Goal: Information Seeking & Learning: Understand process/instructions

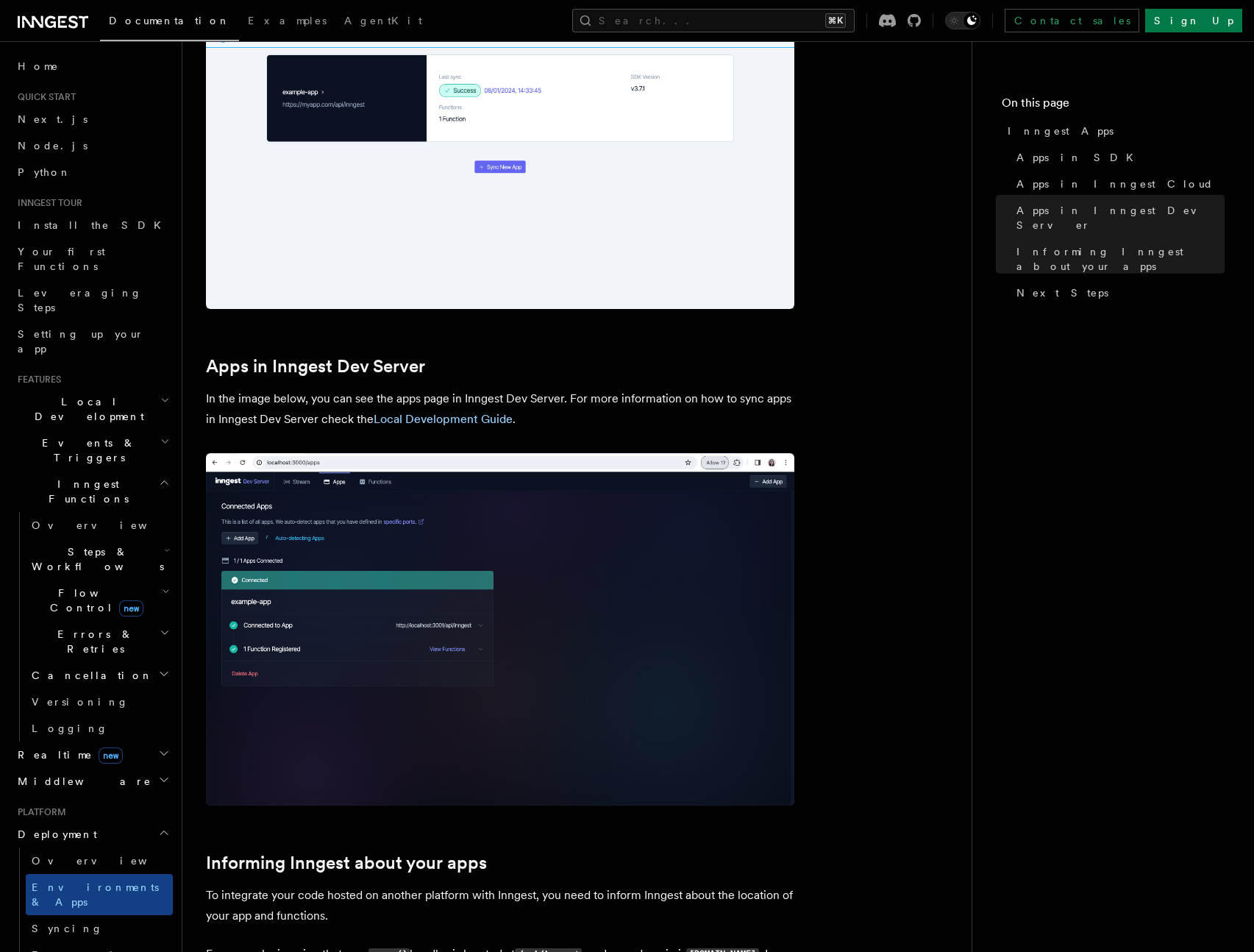
scroll to position [1263, 0]
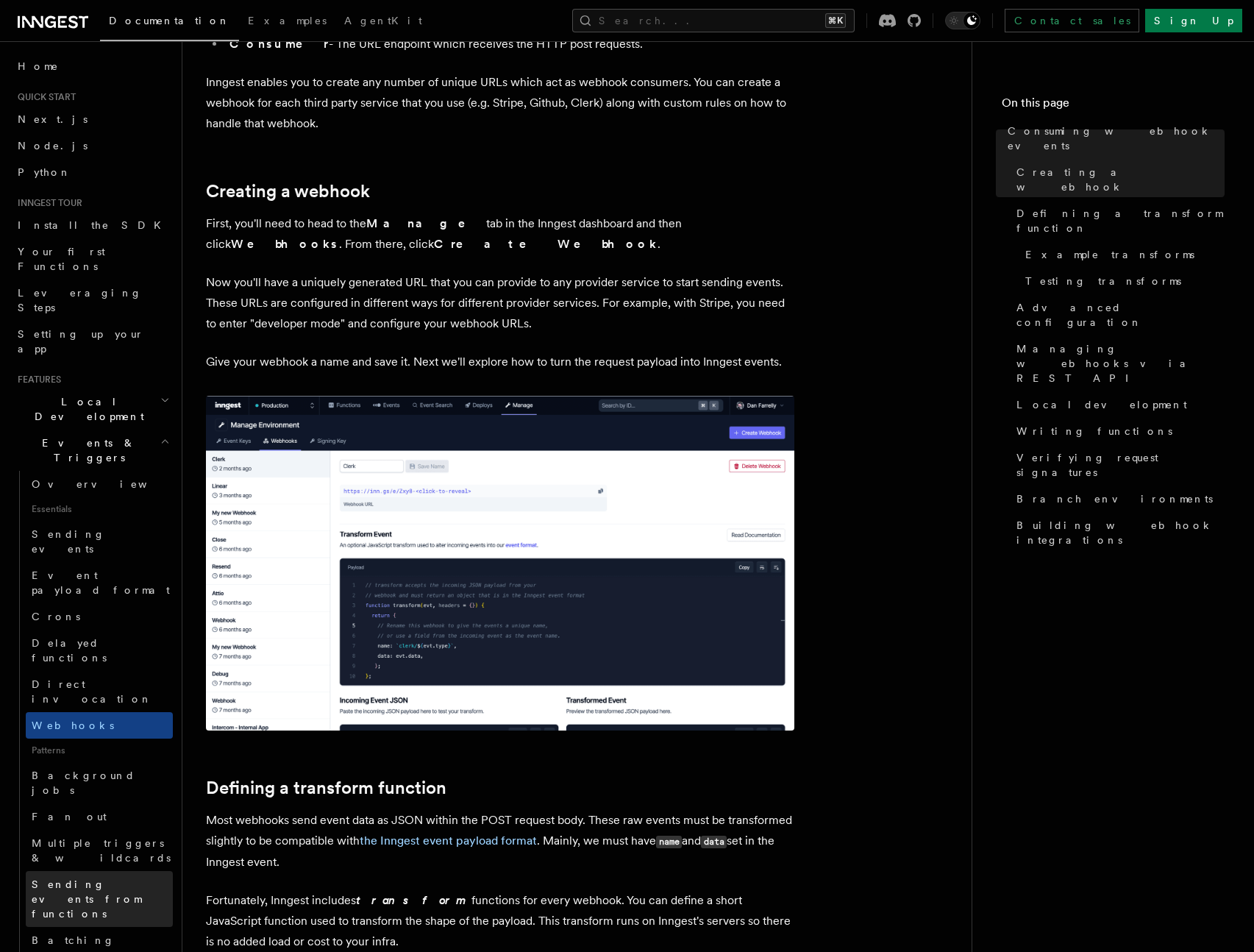
scroll to position [297, 0]
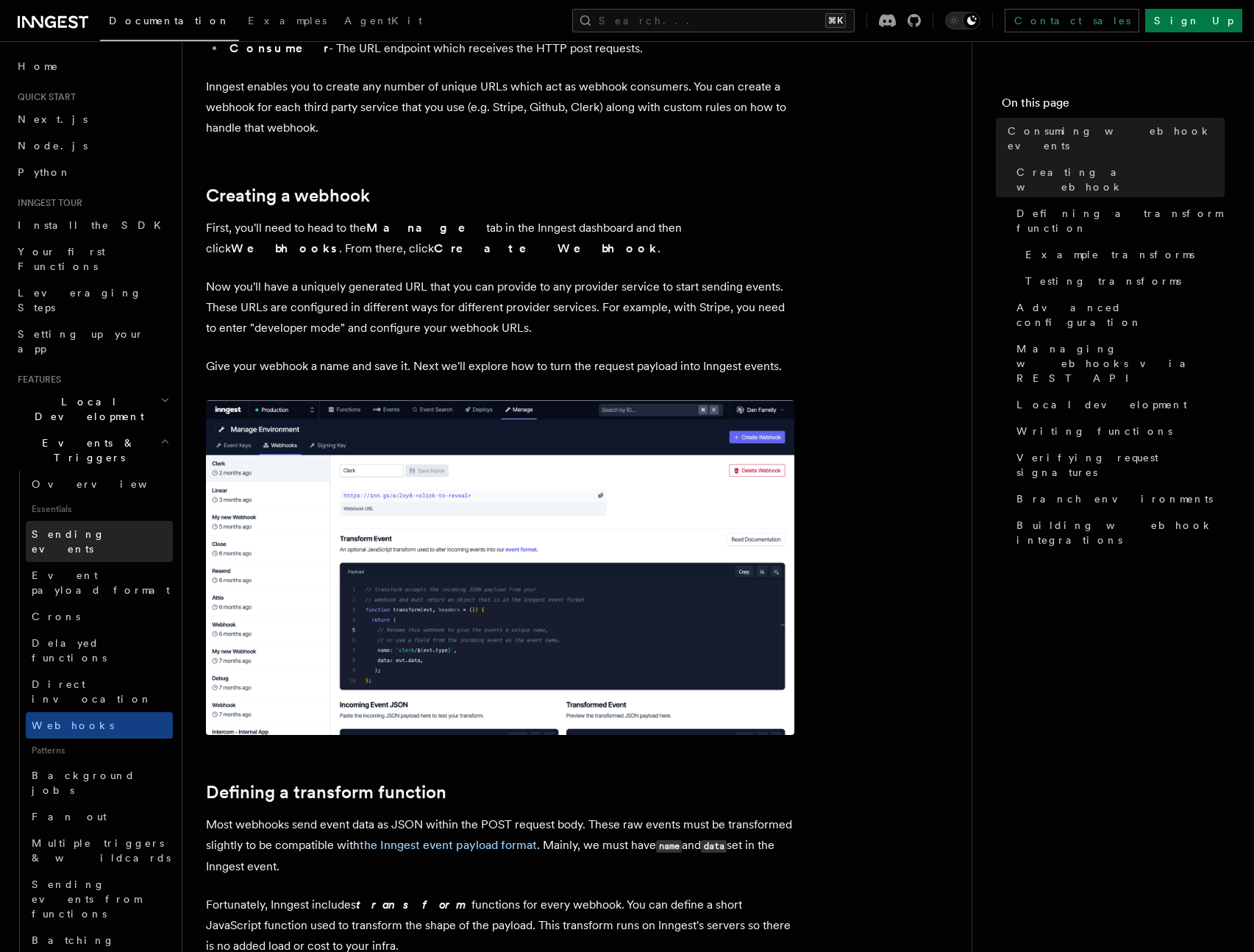
click at [98, 528] on span "Sending events" at bounding box center [69, 541] width 74 height 26
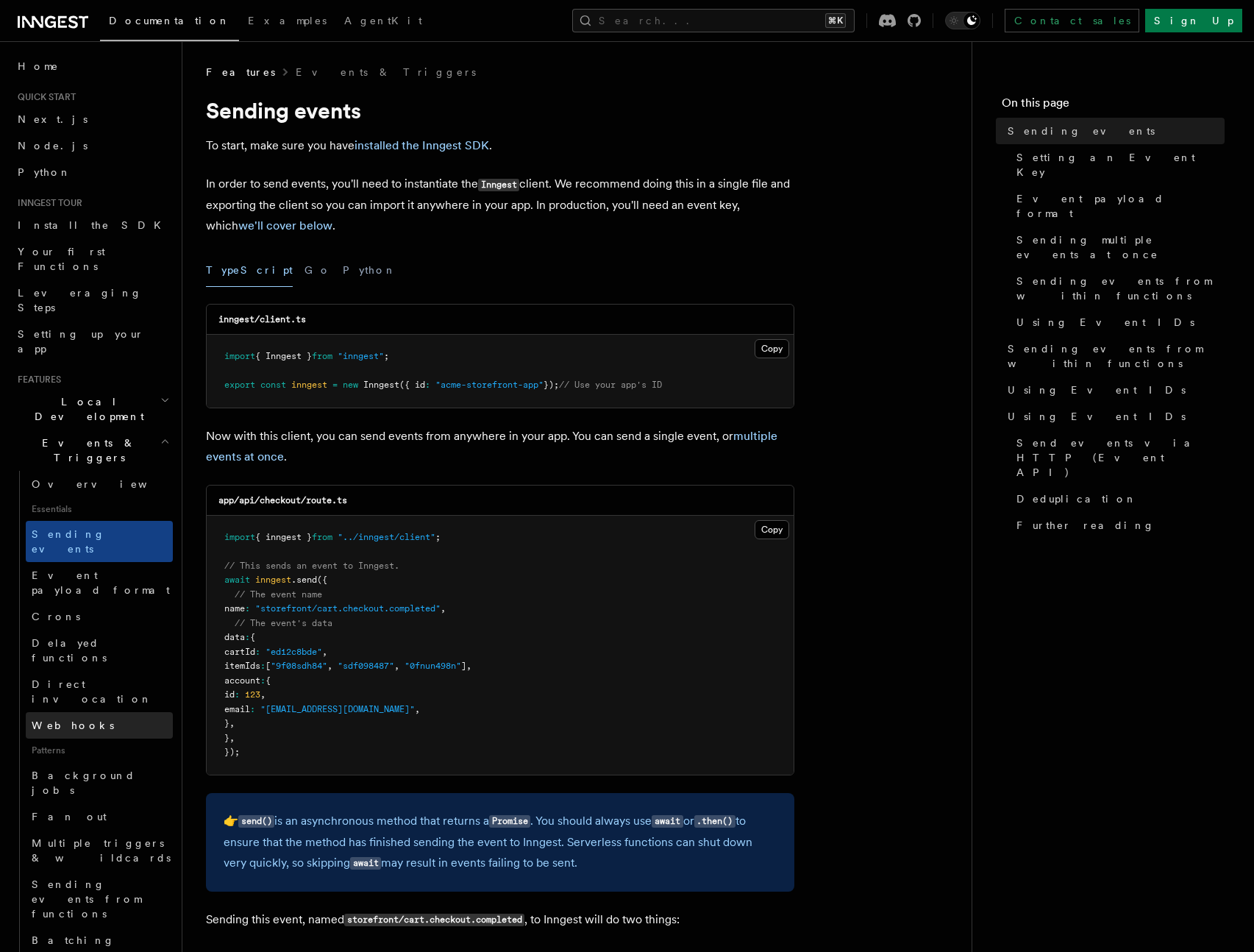
click at [47, 718] on span "Webhooks" at bounding box center [73, 725] width 83 height 15
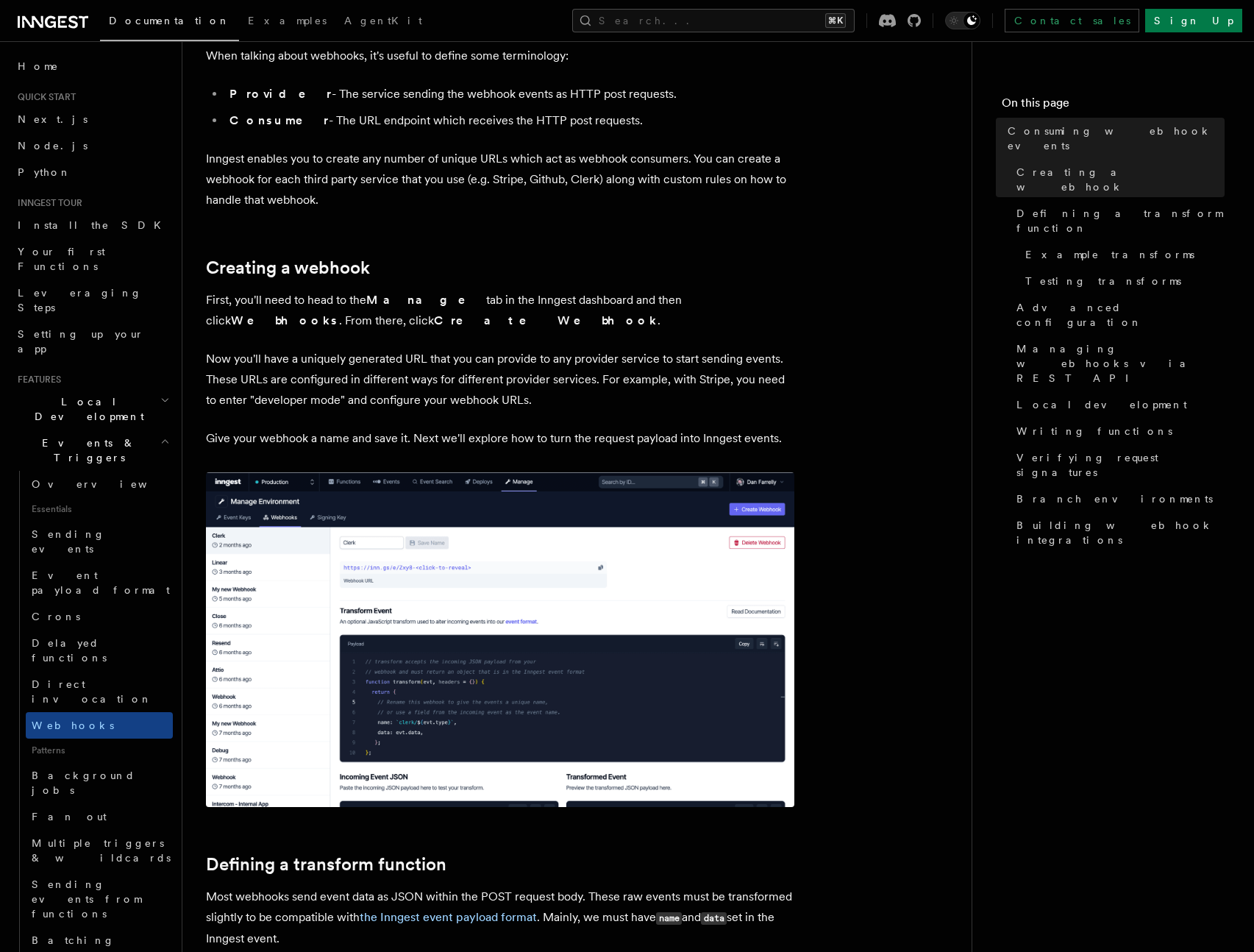
scroll to position [595, 0]
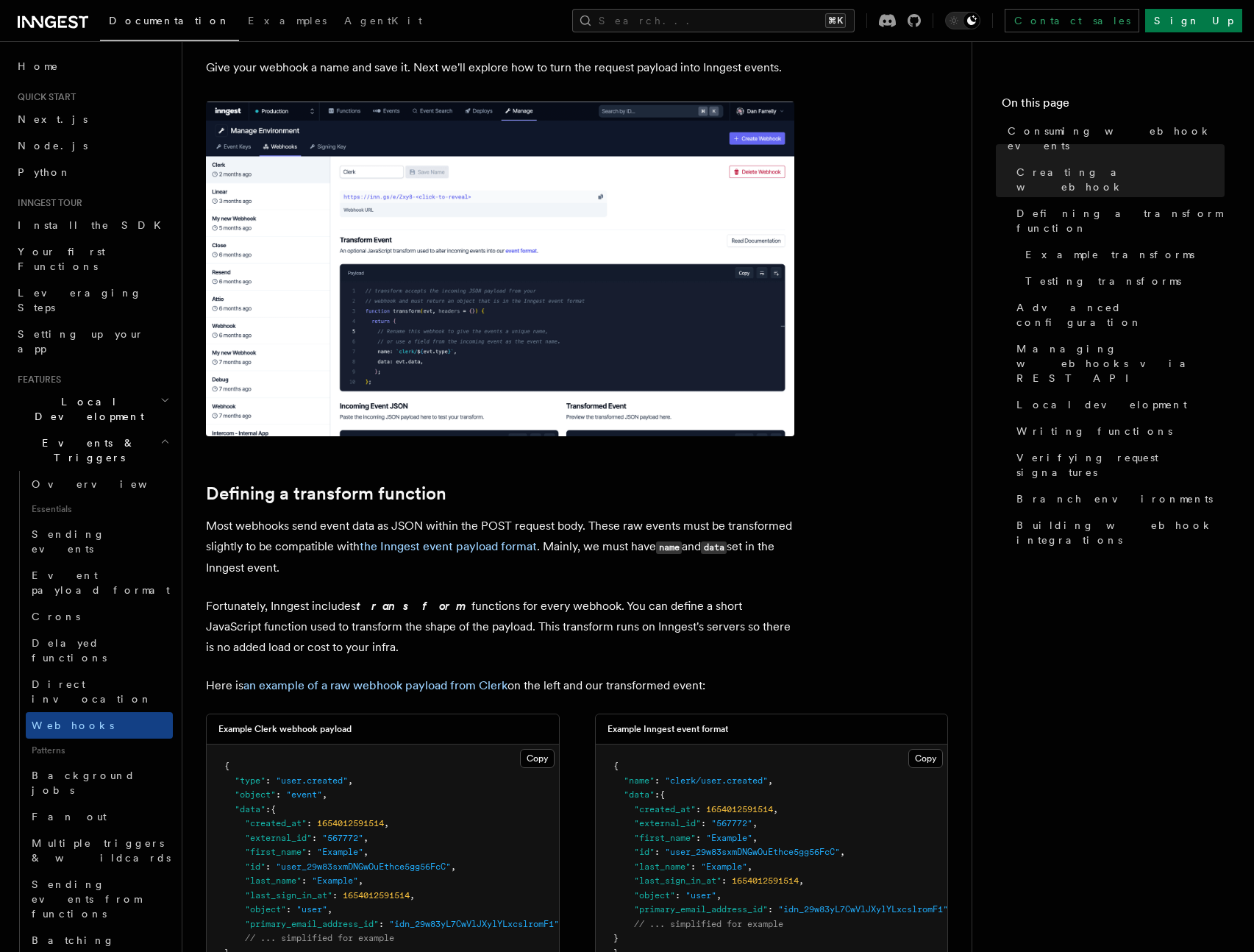
click at [511, 333] on img at bounding box center [500, 268] width 588 height 335
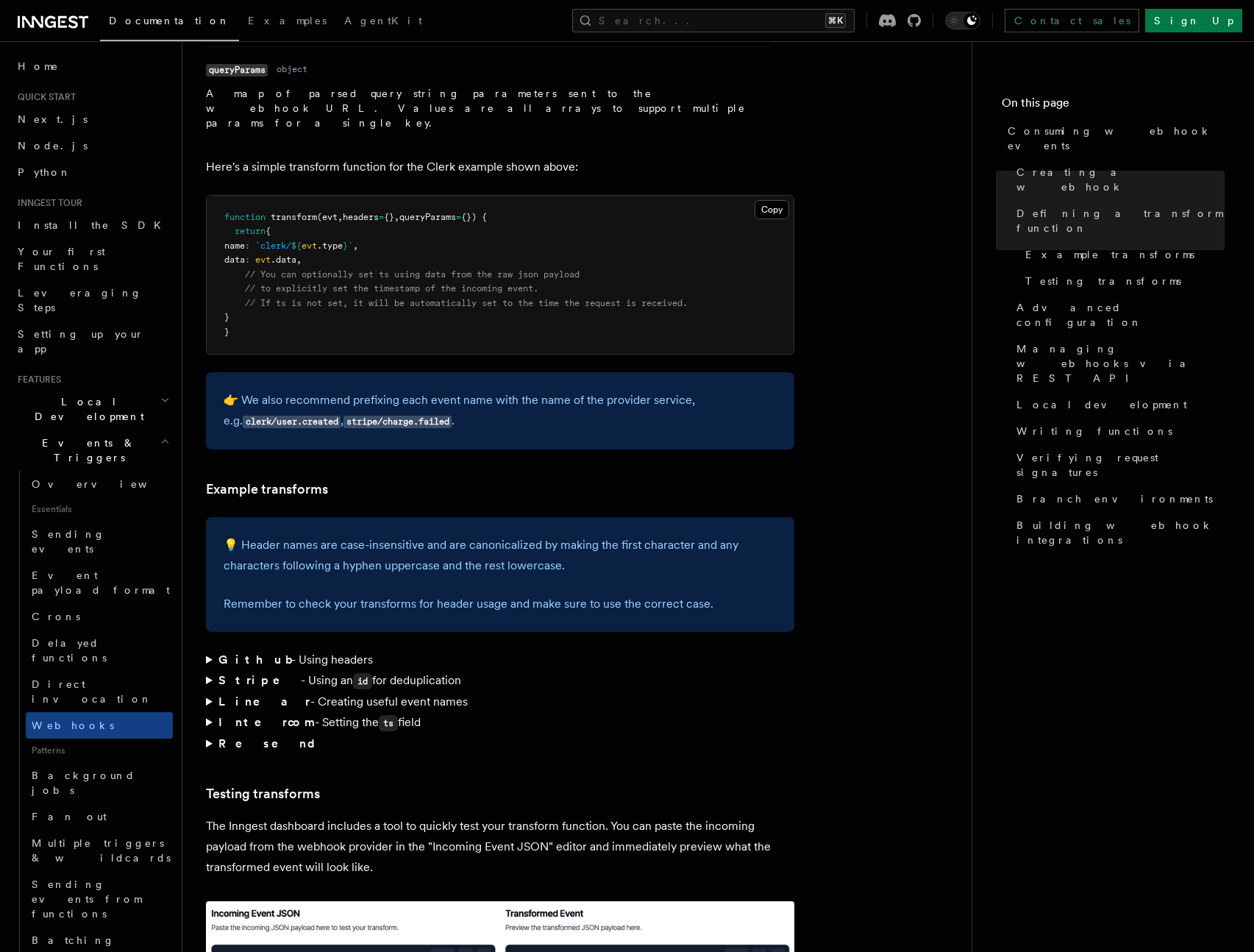
scroll to position [1825, 0]
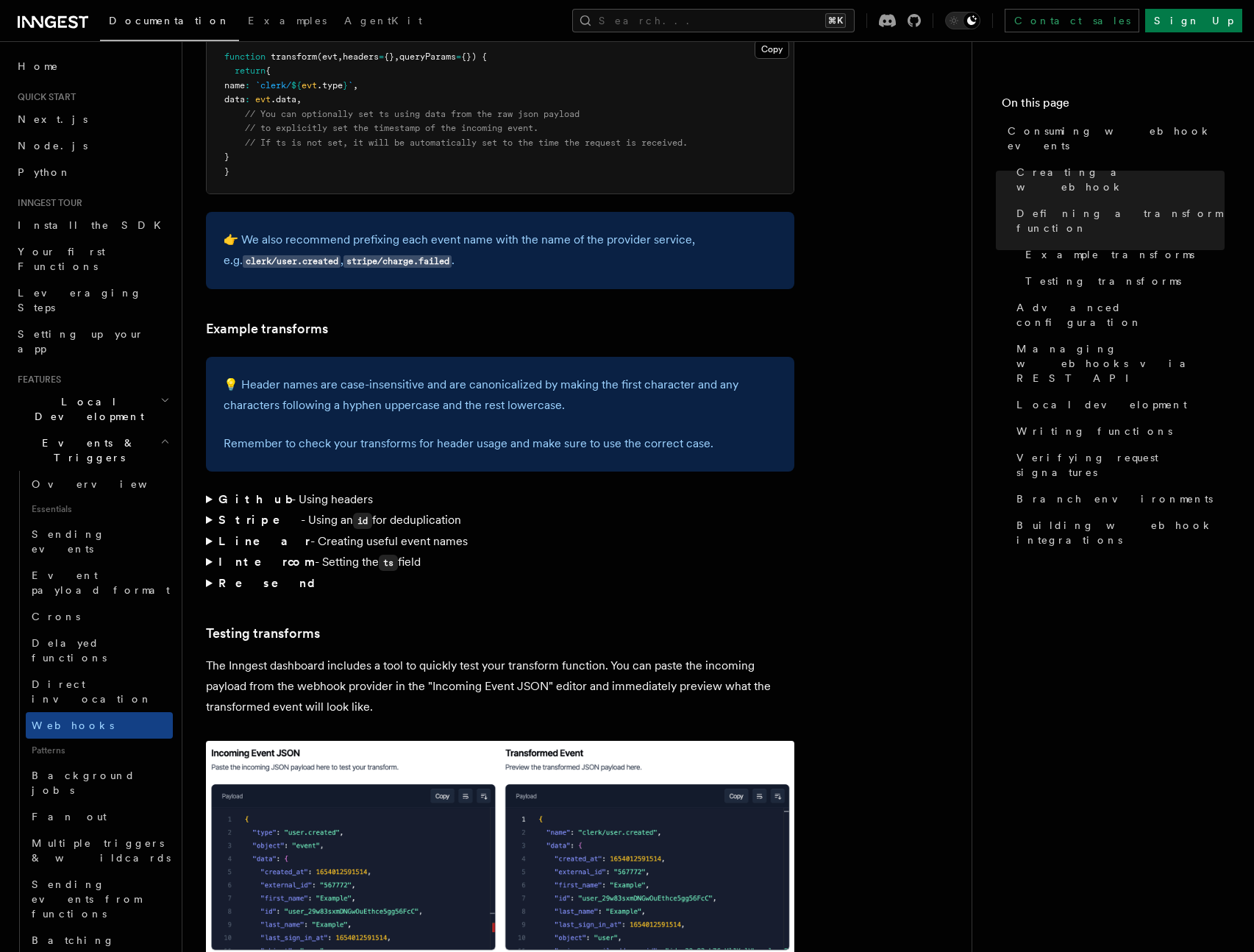
scroll to position [1976, 0]
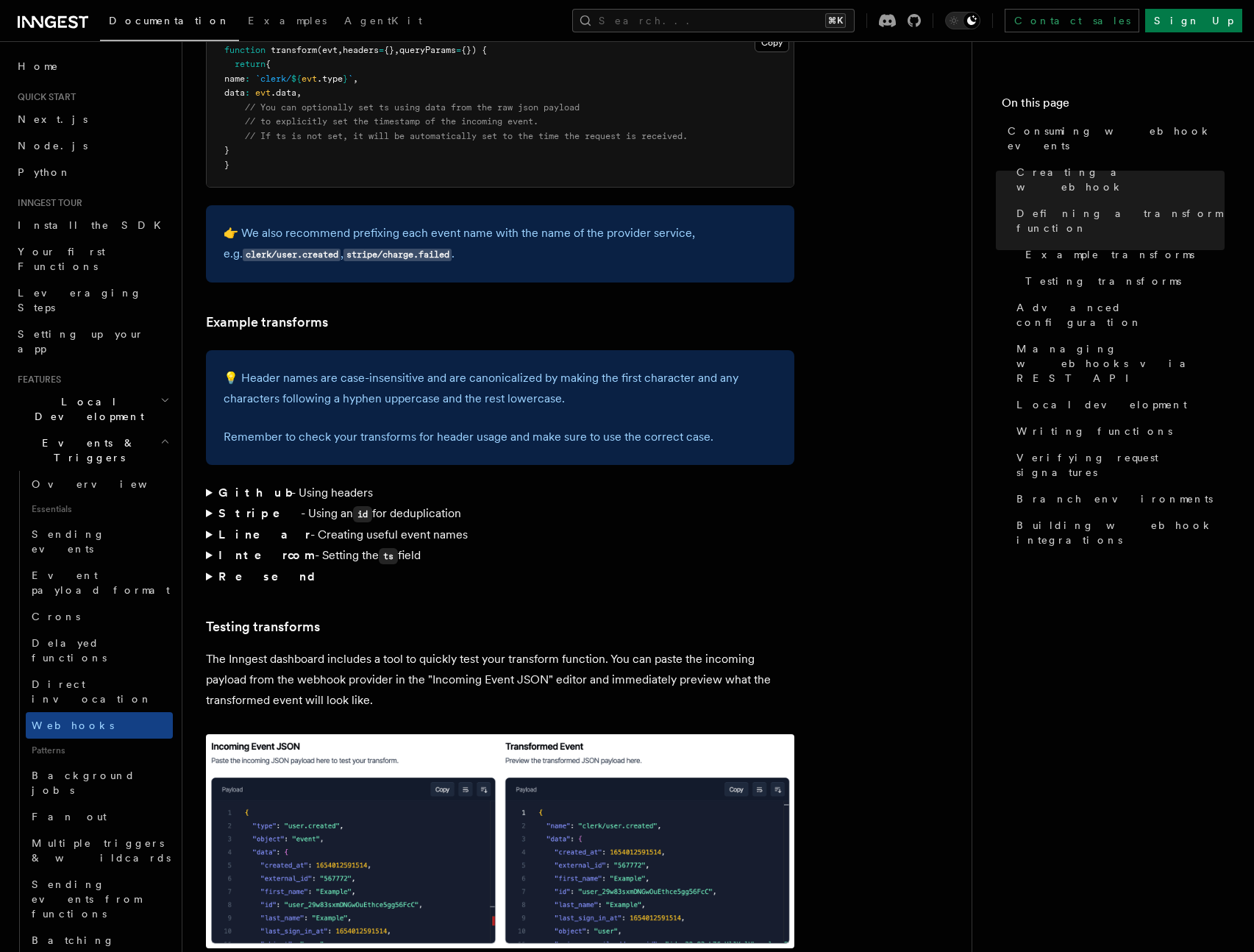
click at [521, 483] on summary "Github - Using headers" at bounding box center [500, 492] width 588 height 20
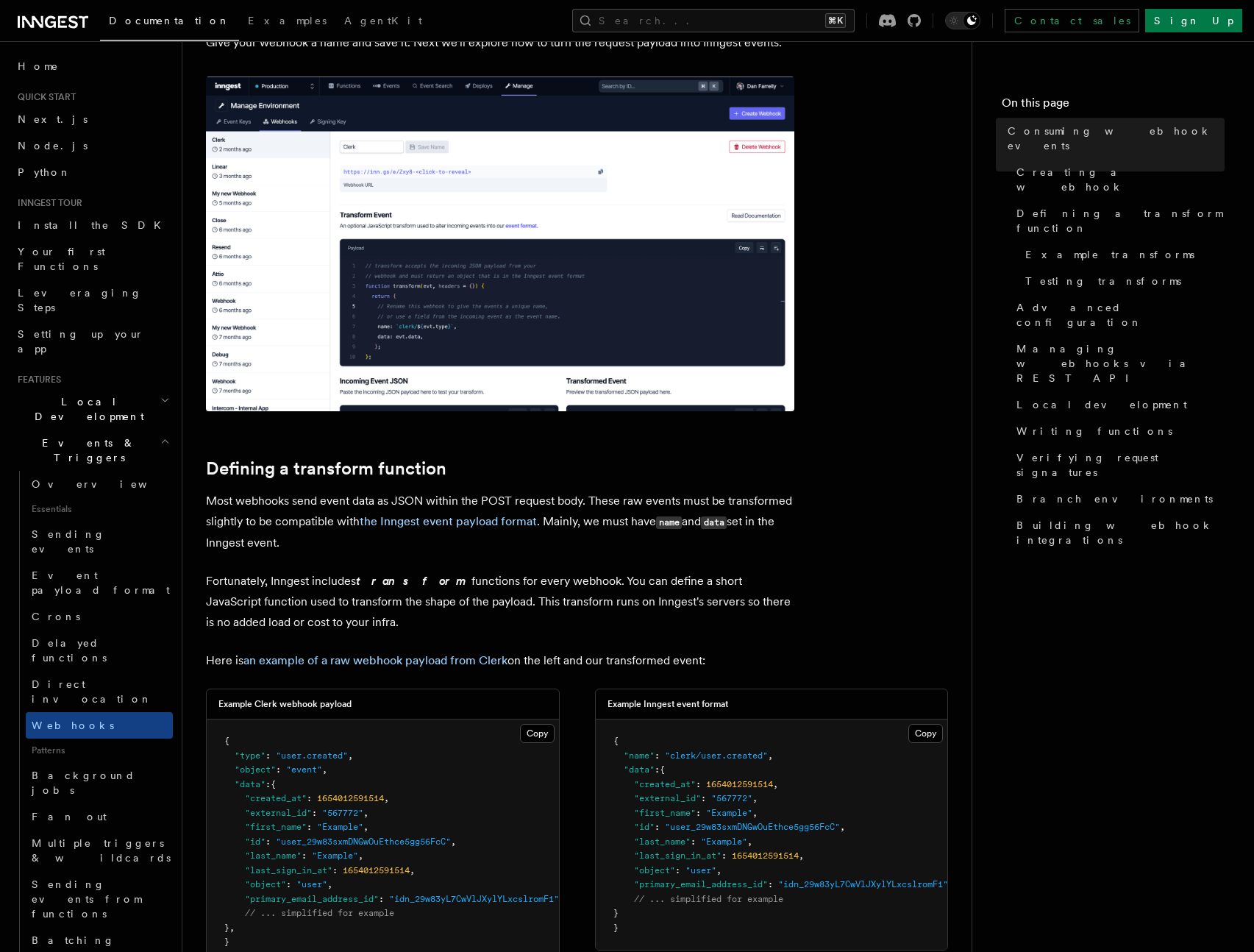
scroll to position [659, 0]
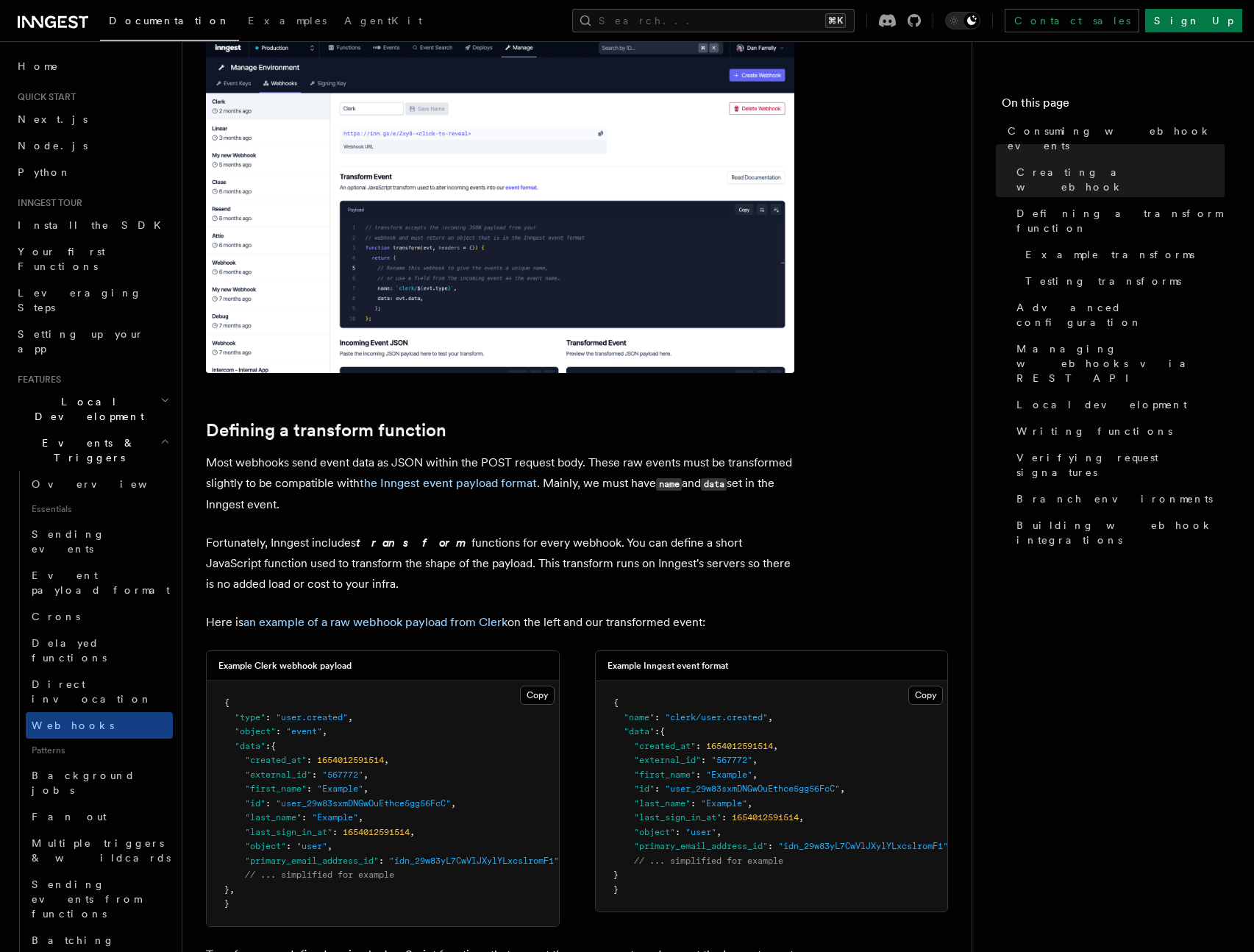
click at [456, 258] on img at bounding box center [500, 205] width 588 height 335
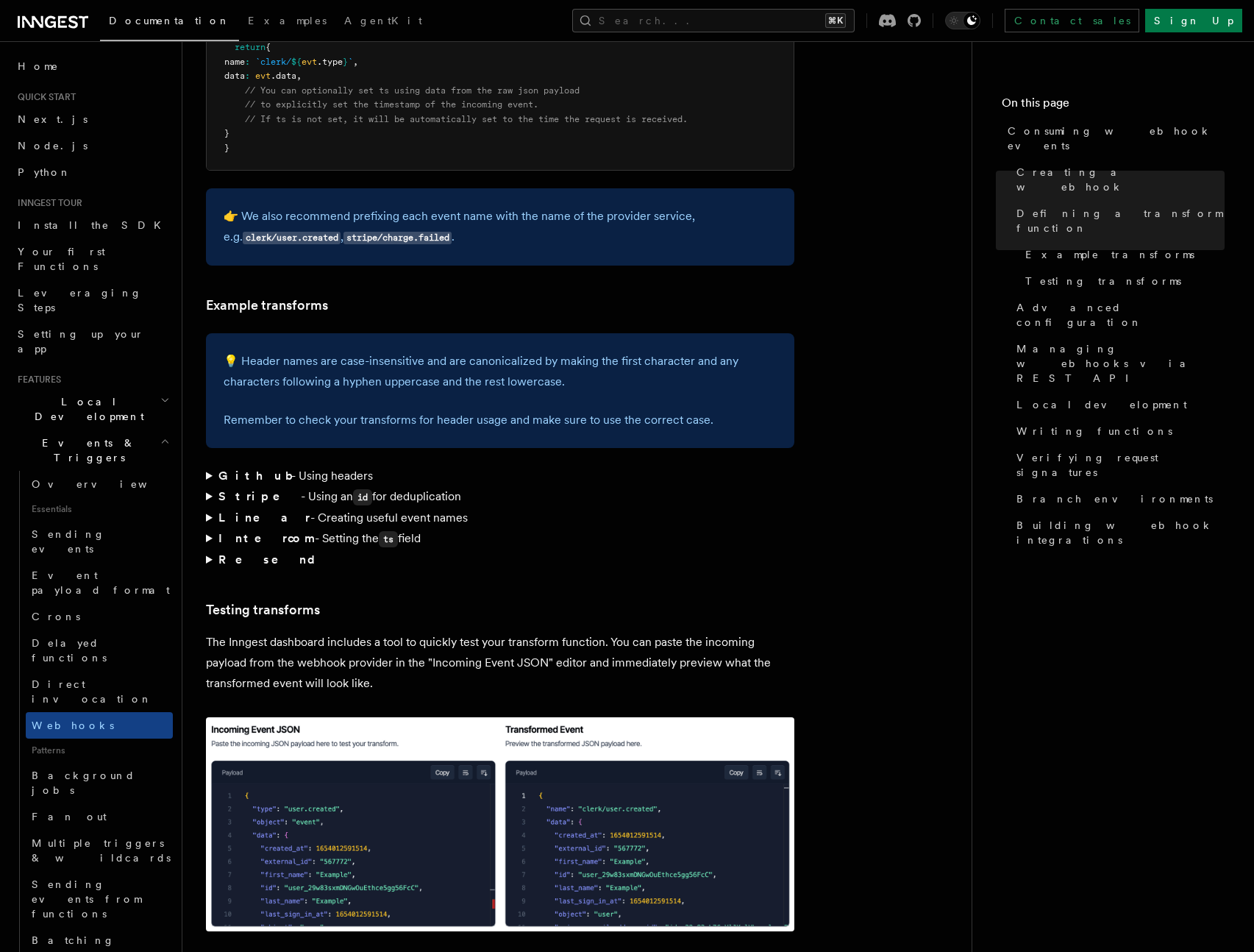
scroll to position [2288, 0]
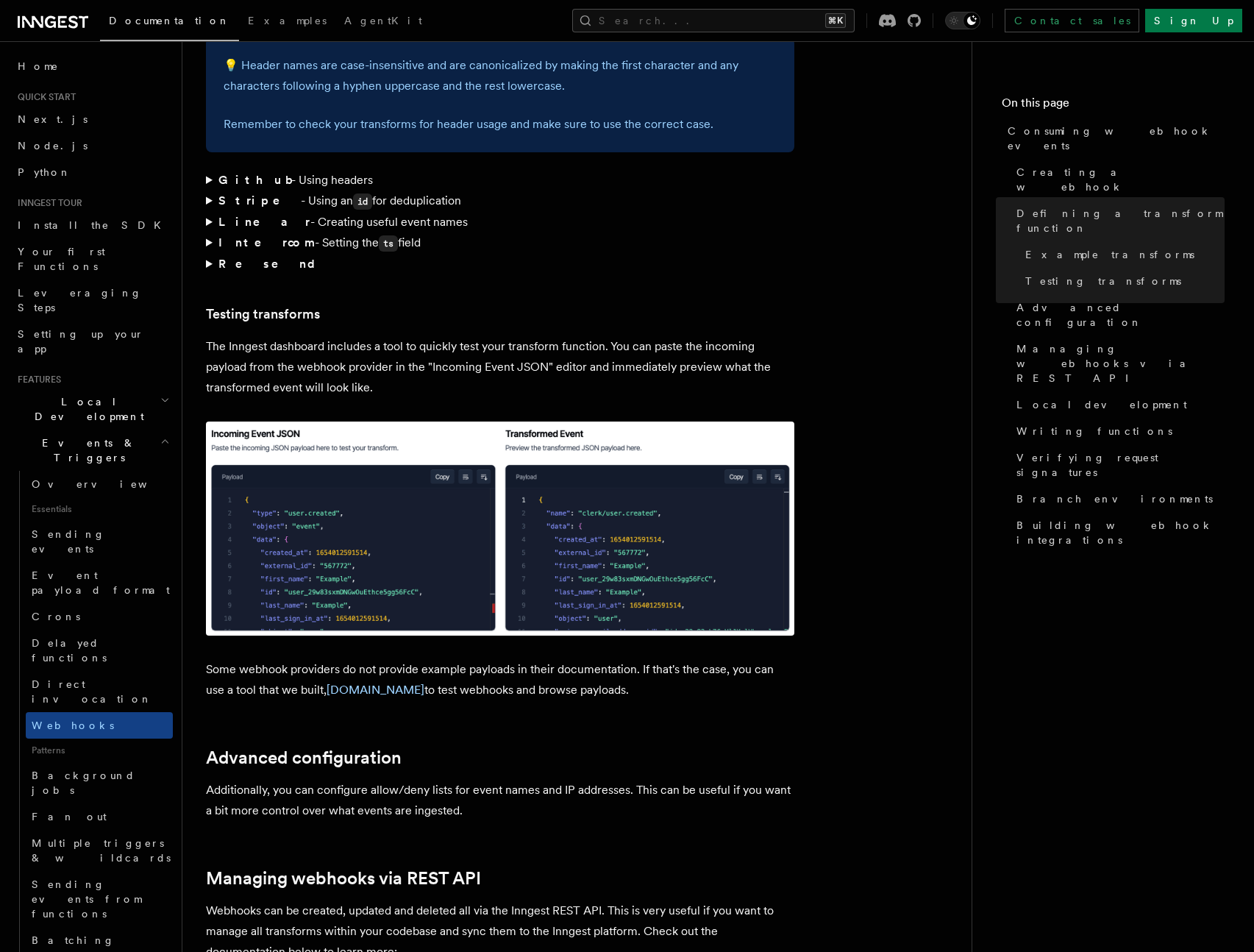
click at [381, 458] on img at bounding box center [500, 528] width 588 height 213
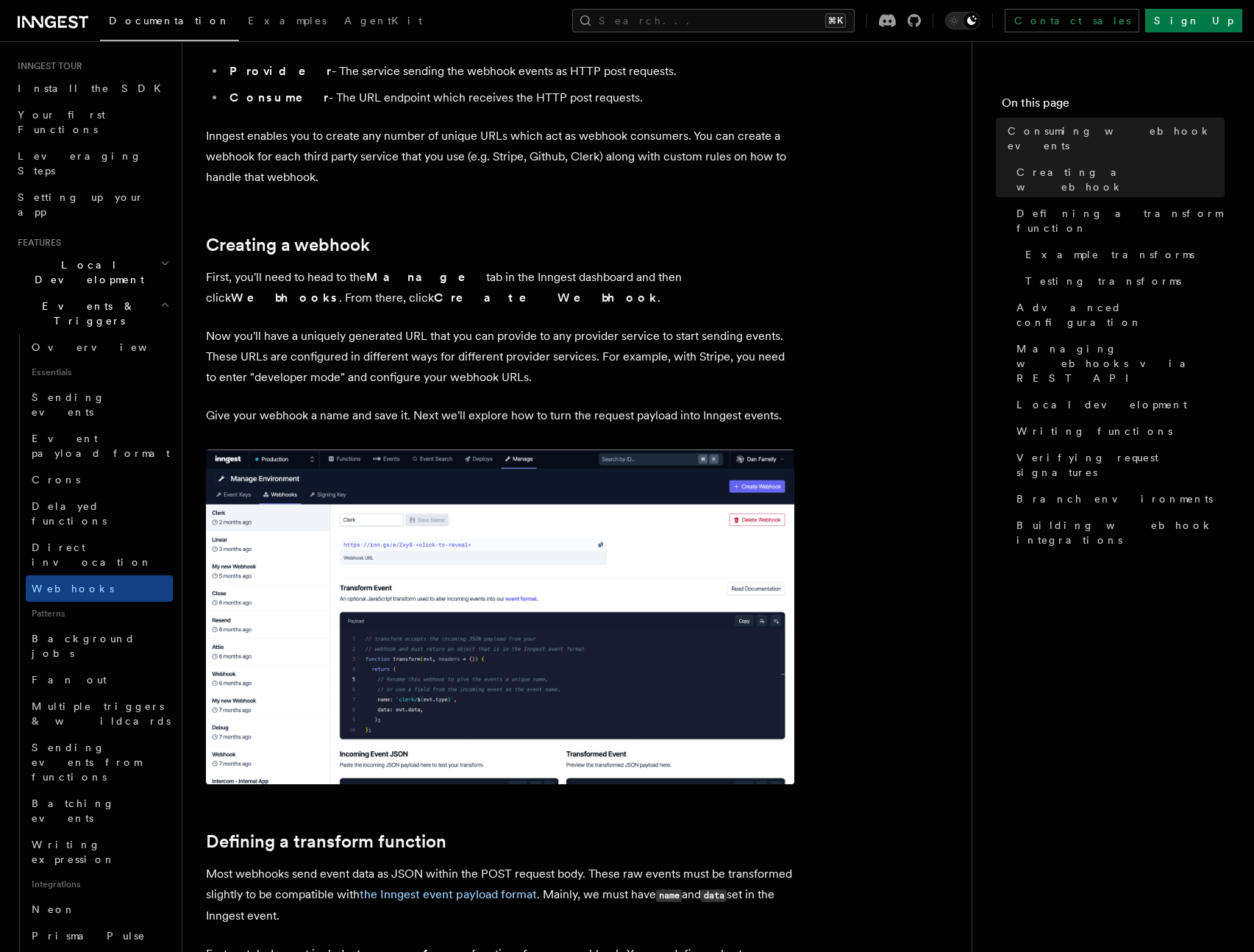
scroll to position [622, 0]
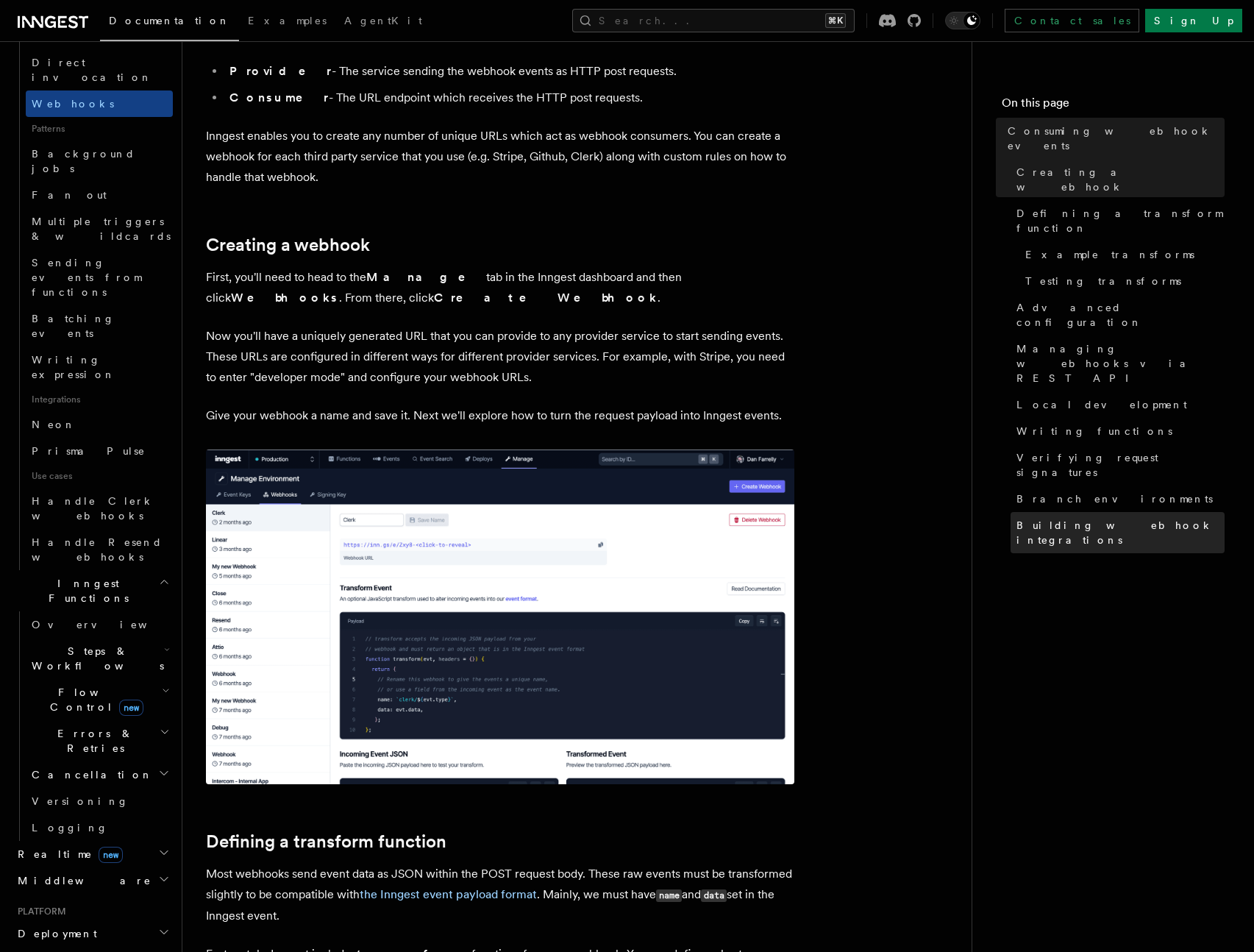
click at [1082, 518] on span "Building webhook integrations" at bounding box center [1121, 532] width 208 height 29
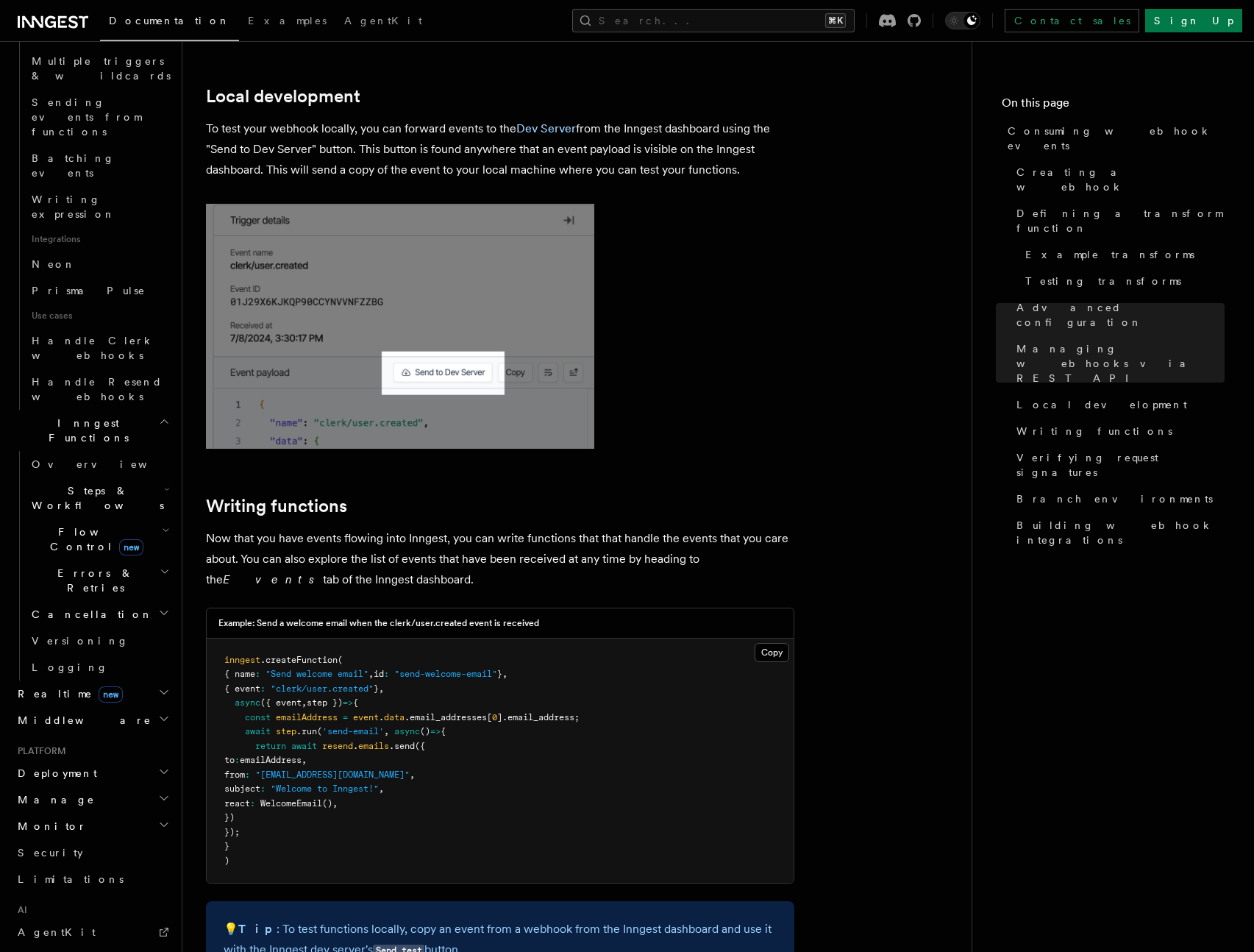
scroll to position [798, 0]
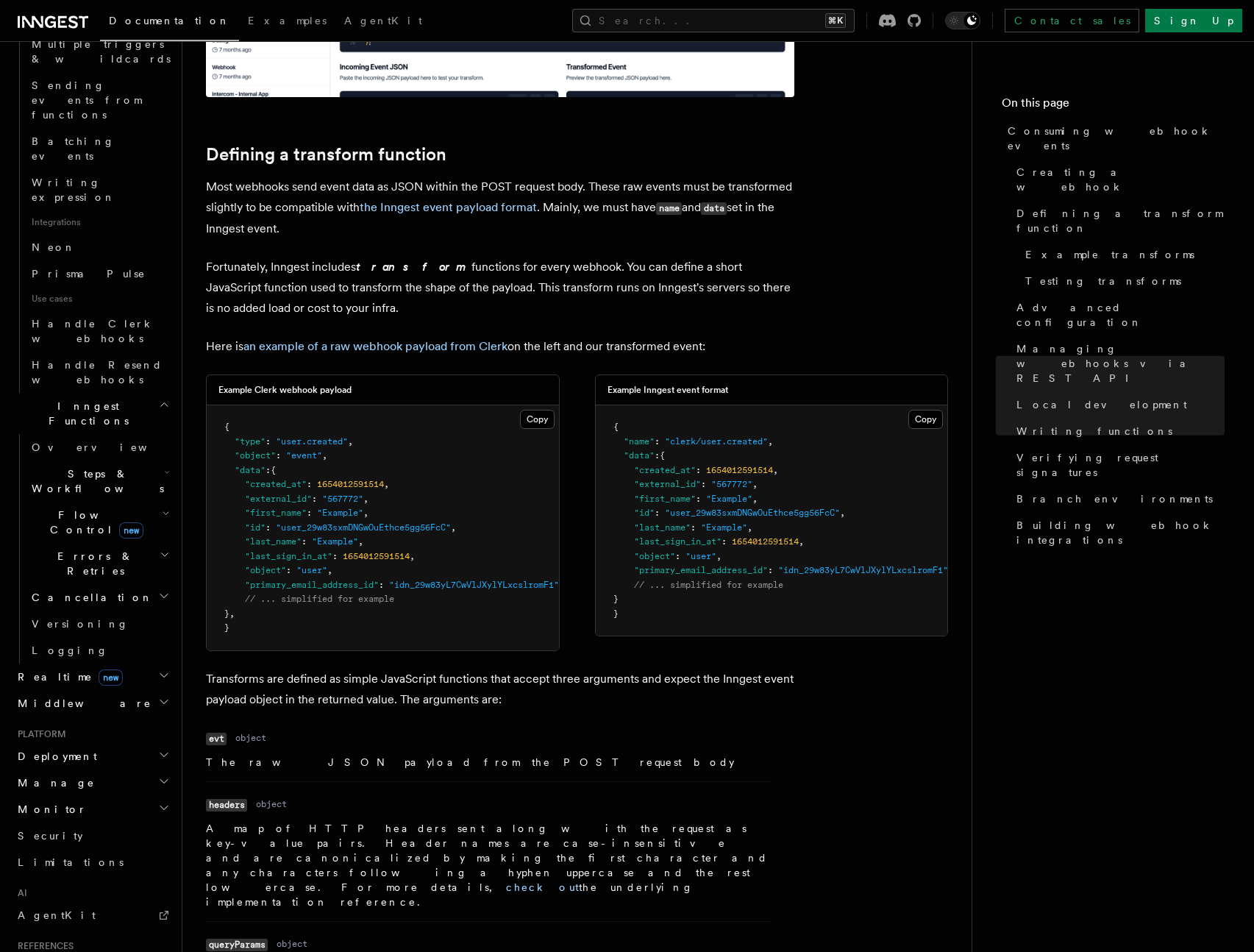
scroll to position [0, 0]
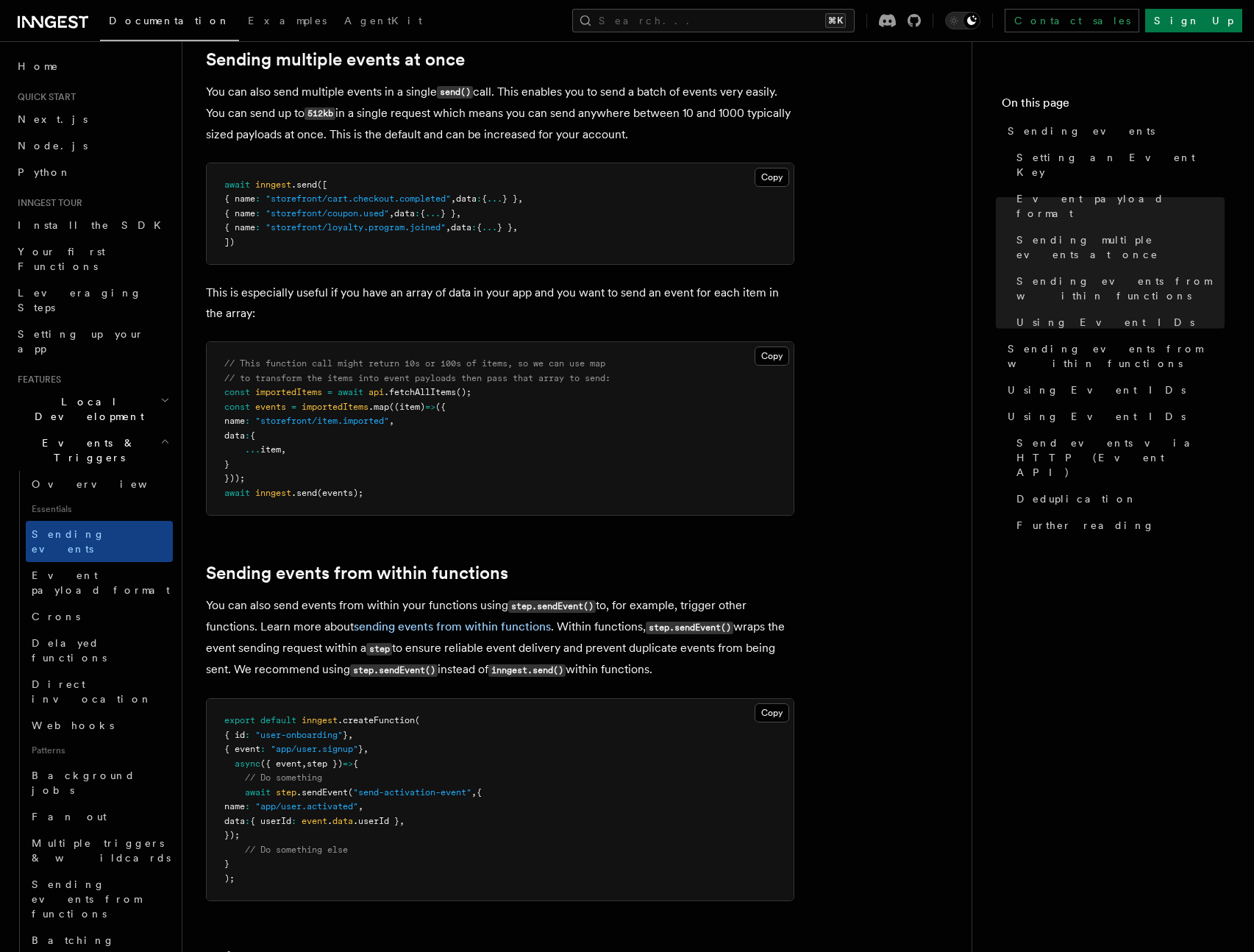
scroll to position [1754, 0]
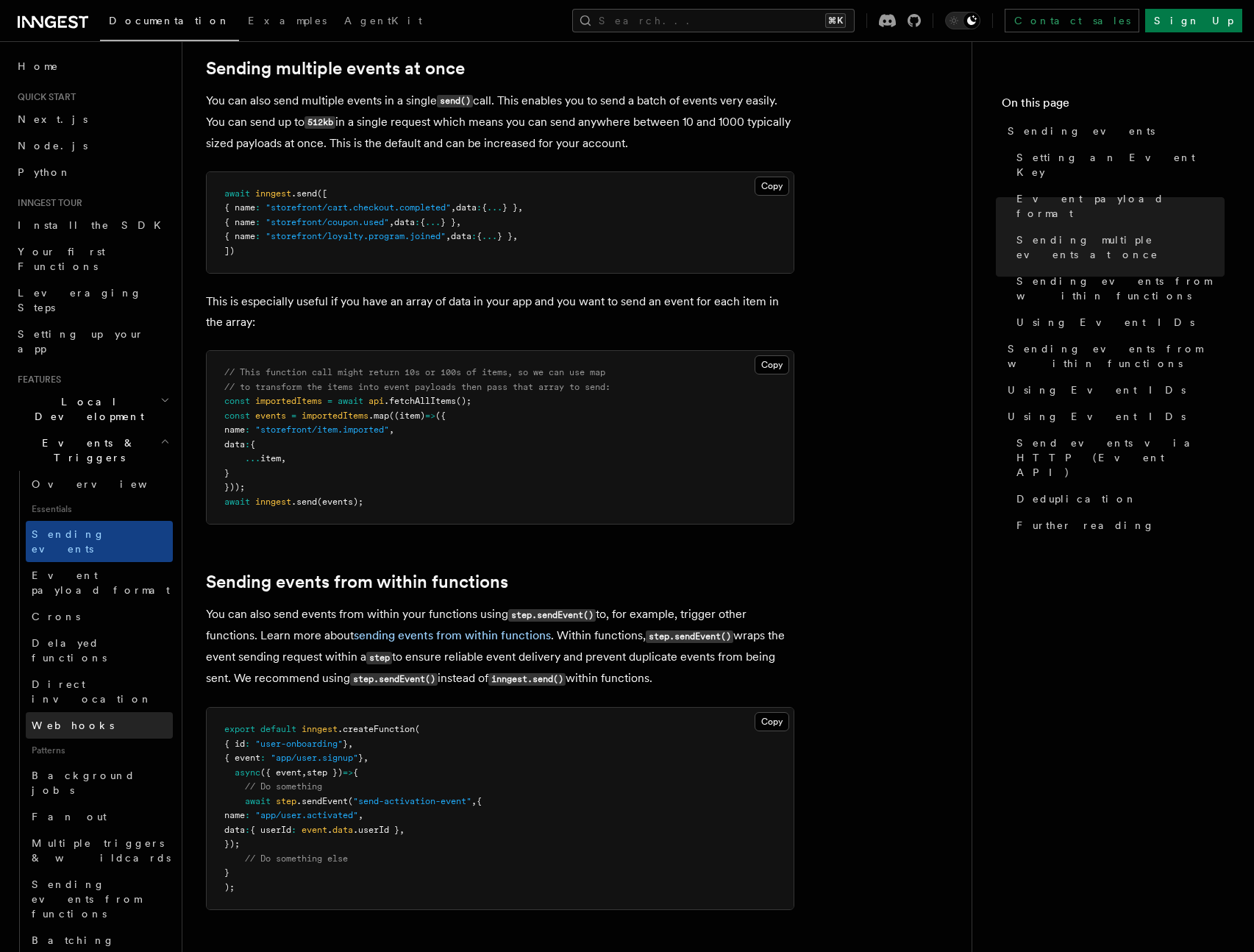
click at [104, 712] on link "Webhooks" at bounding box center [99, 725] width 147 height 26
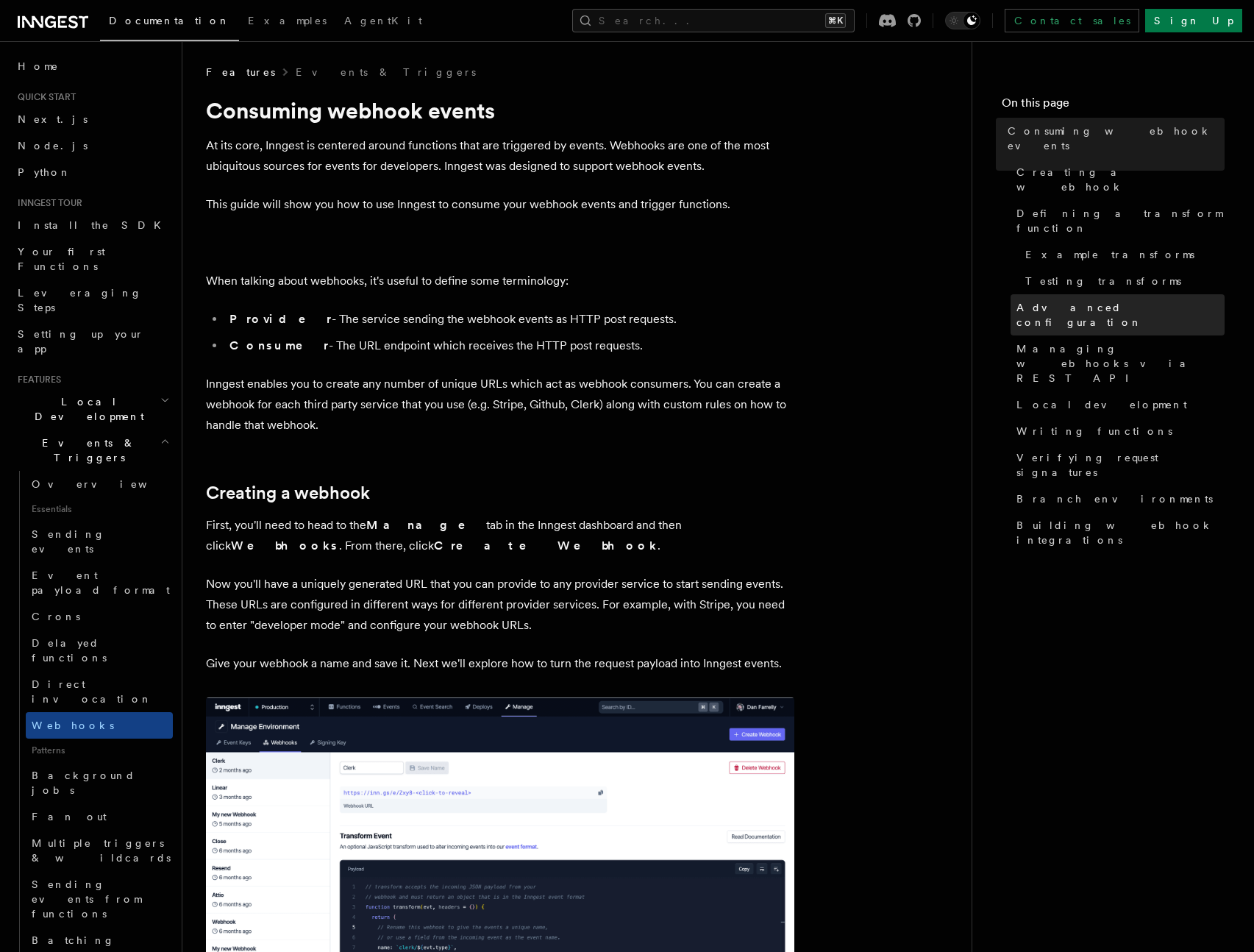
click at [1082, 300] on span "Advanced configuration" at bounding box center [1121, 315] width 208 height 29
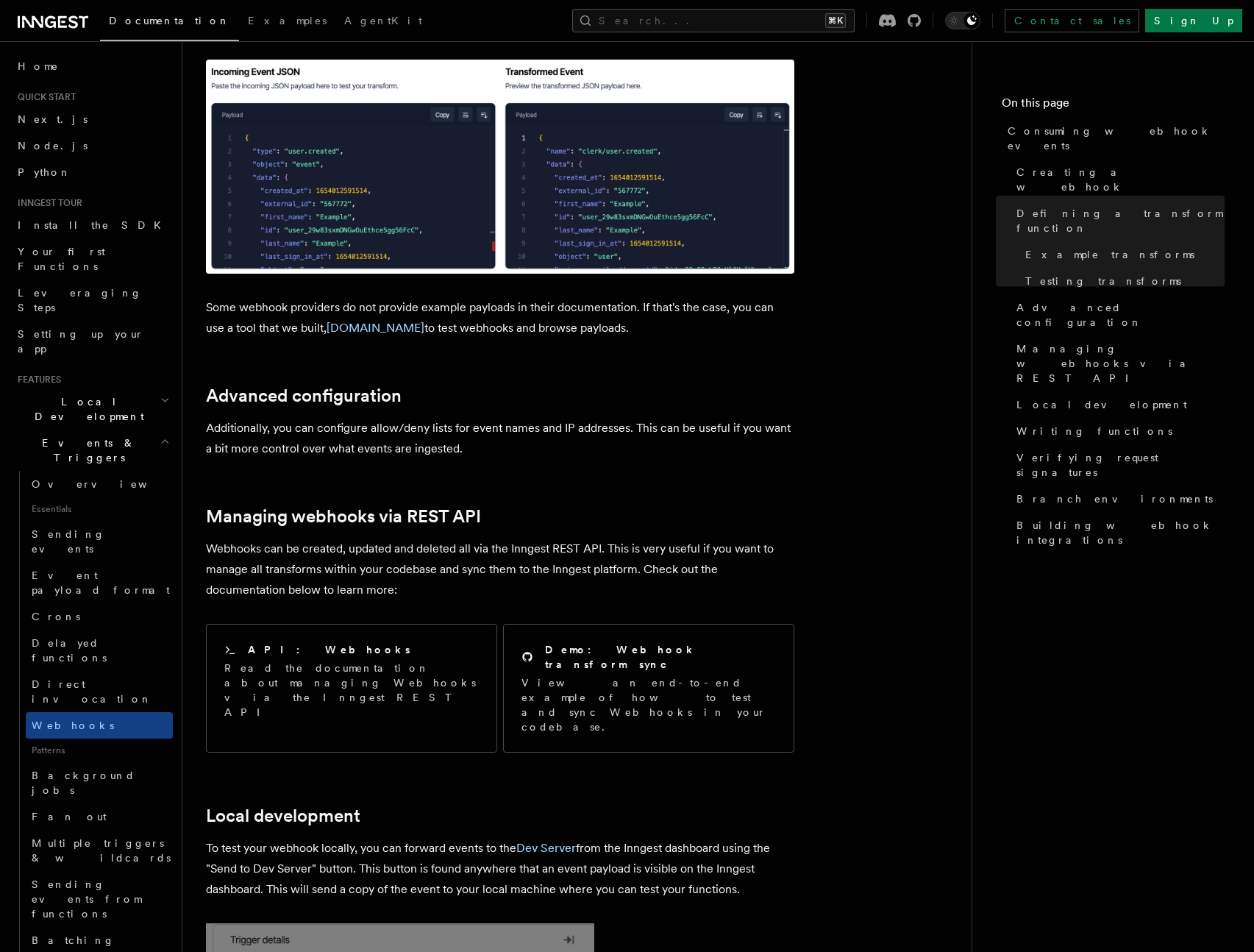
scroll to position [2703, 0]
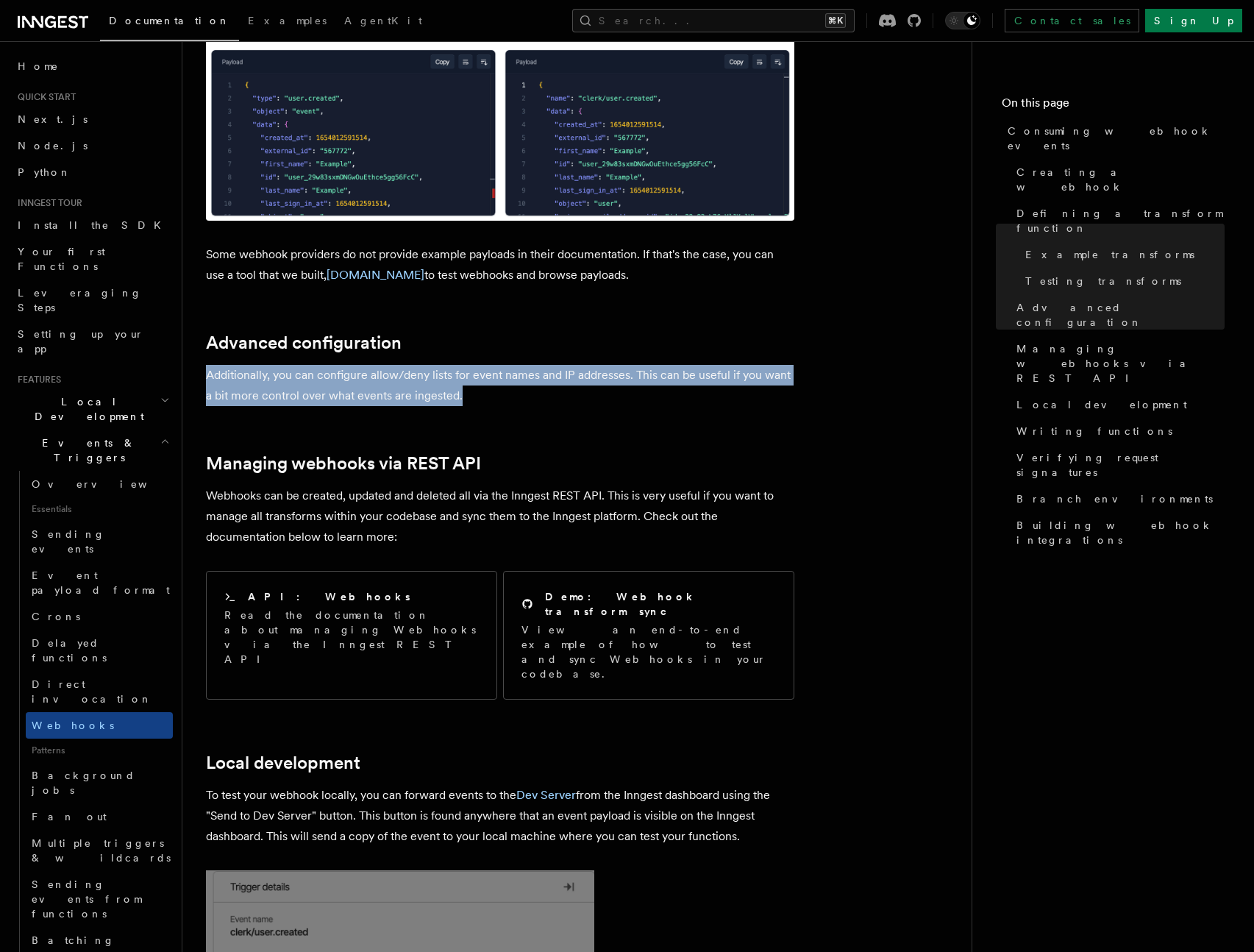
drag, startPoint x: 463, startPoint y: 344, endPoint x: 208, endPoint y: 327, distance: 255.6
click at [208, 365] on p "Additionally, you can configure allow/deny lists for event names and IP address…" at bounding box center [500, 385] width 588 height 41
click at [310, 365] on p "Additionally, you can configure allow/deny lists for event names and IP address…" at bounding box center [500, 385] width 588 height 41
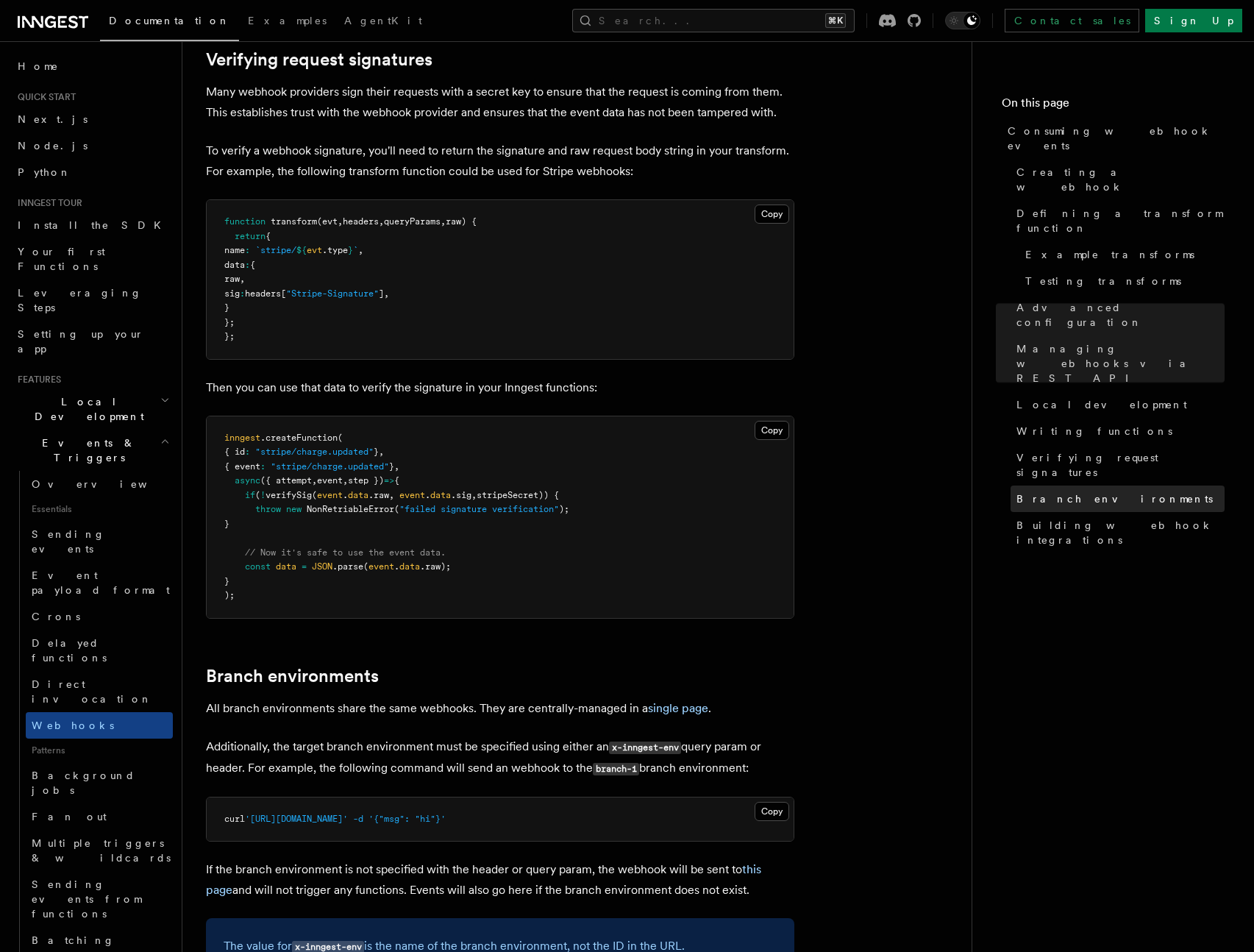
scroll to position [4378, 0]
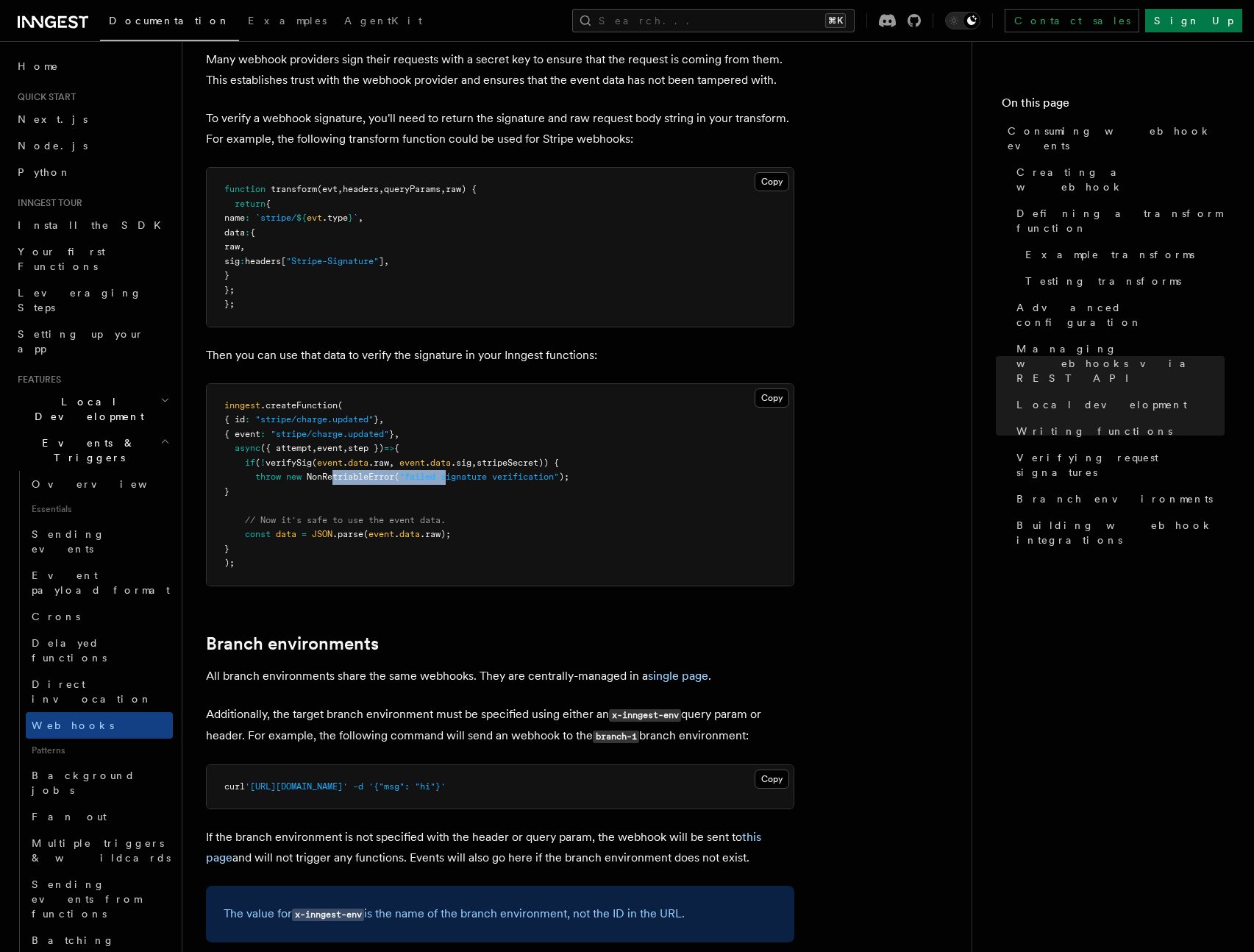
drag, startPoint x: 337, startPoint y: 381, endPoint x: 452, endPoint y: 385, distance: 115.1
click at [452, 471] on span "throw new NonRetriableError ( "failed signature verification" );" at bounding box center [397, 476] width 345 height 11
click at [452, 471] on span ""failed signature verification"" at bounding box center [479, 476] width 160 height 11
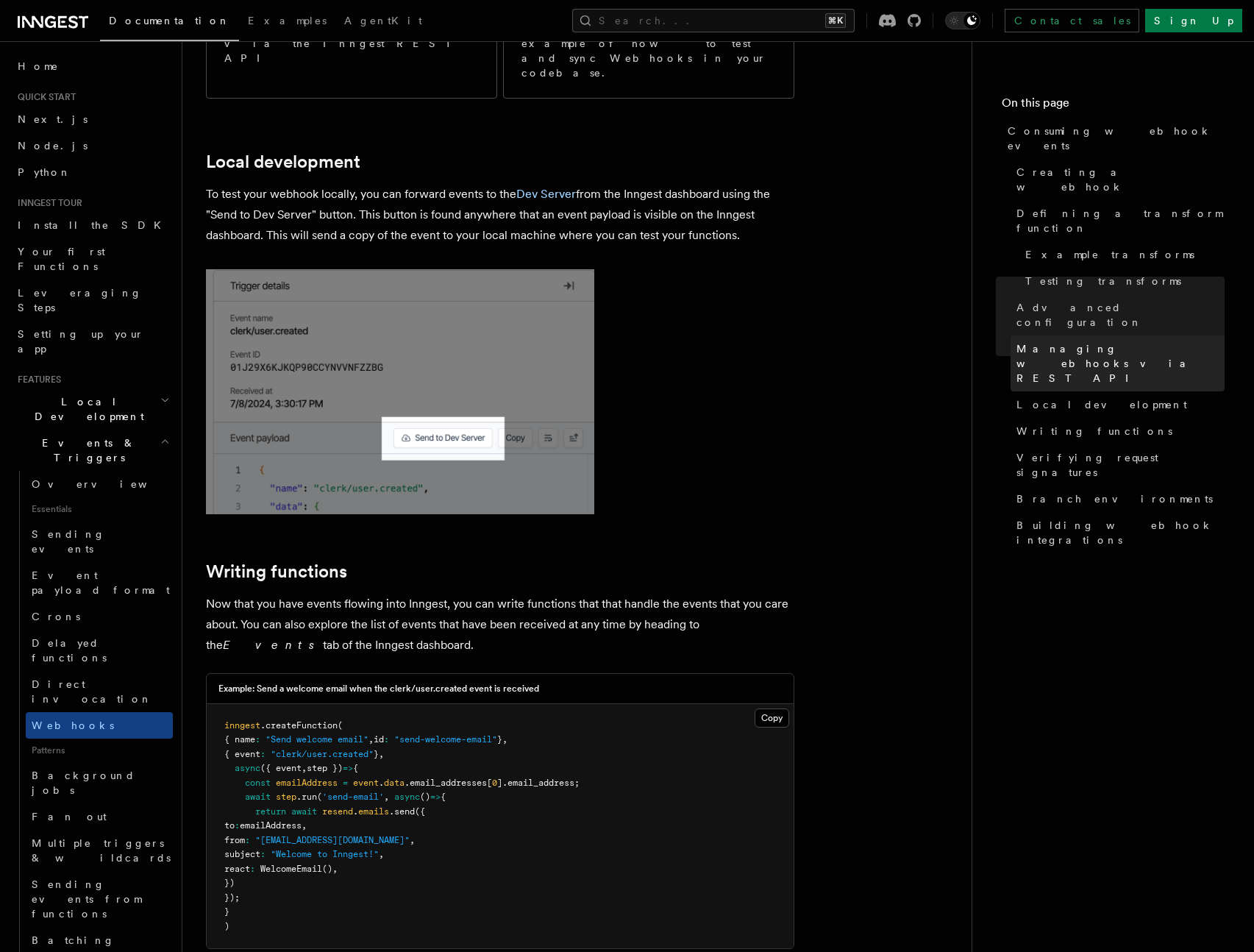
scroll to position [3339, 0]
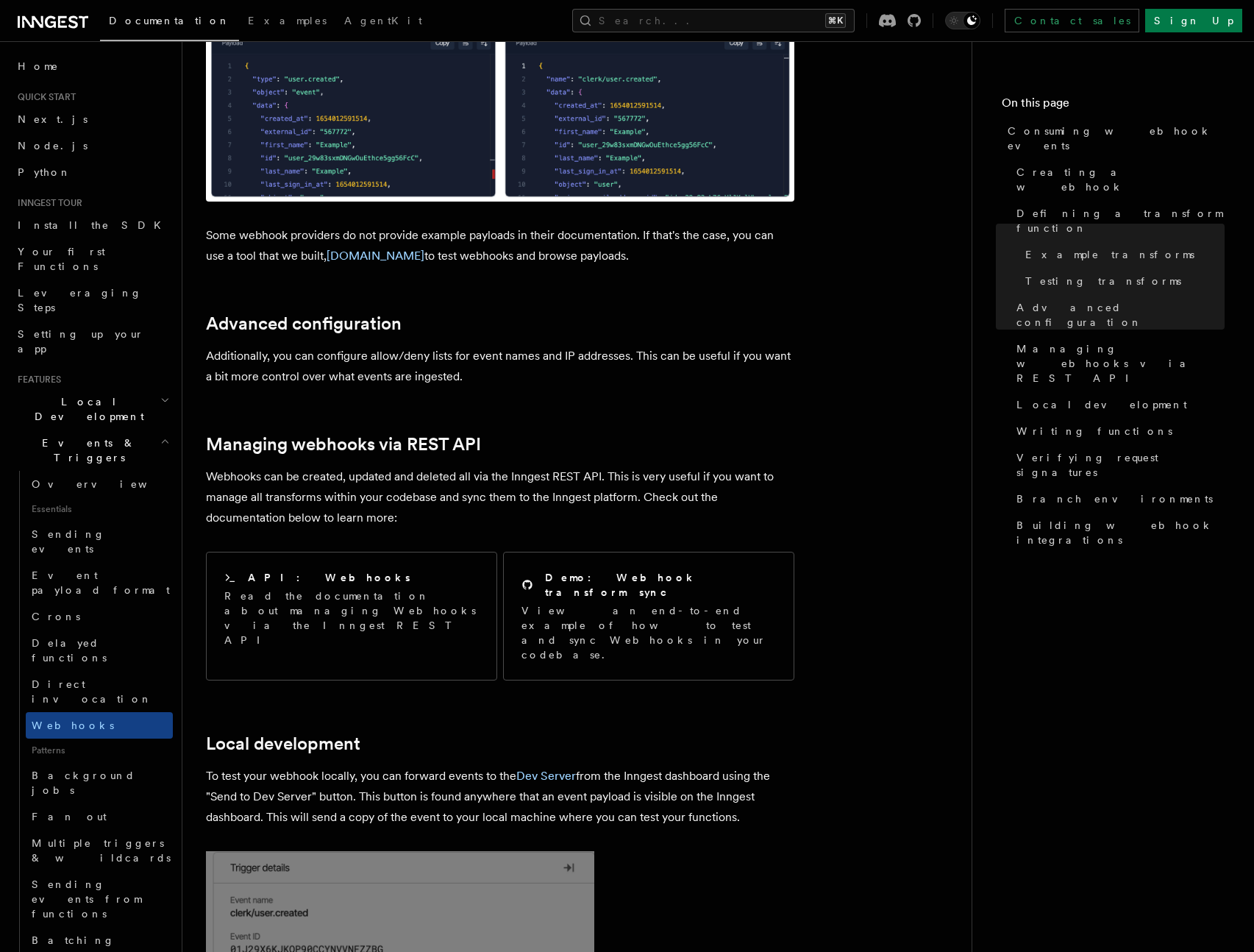
scroll to position [2715, 0]
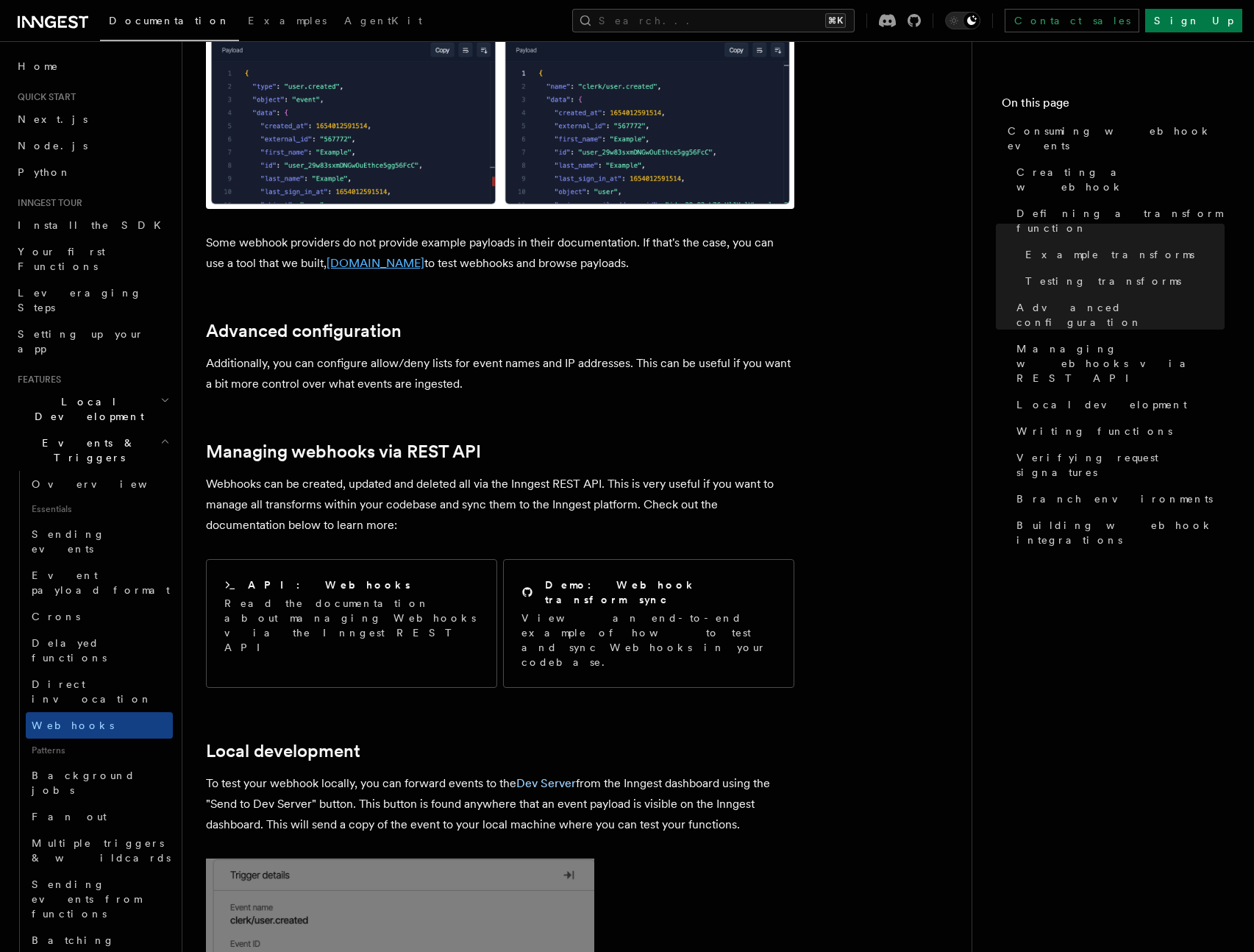
click at [391, 256] on link "[DOMAIN_NAME]" at bounding box center [375, 263] width 98 height 14
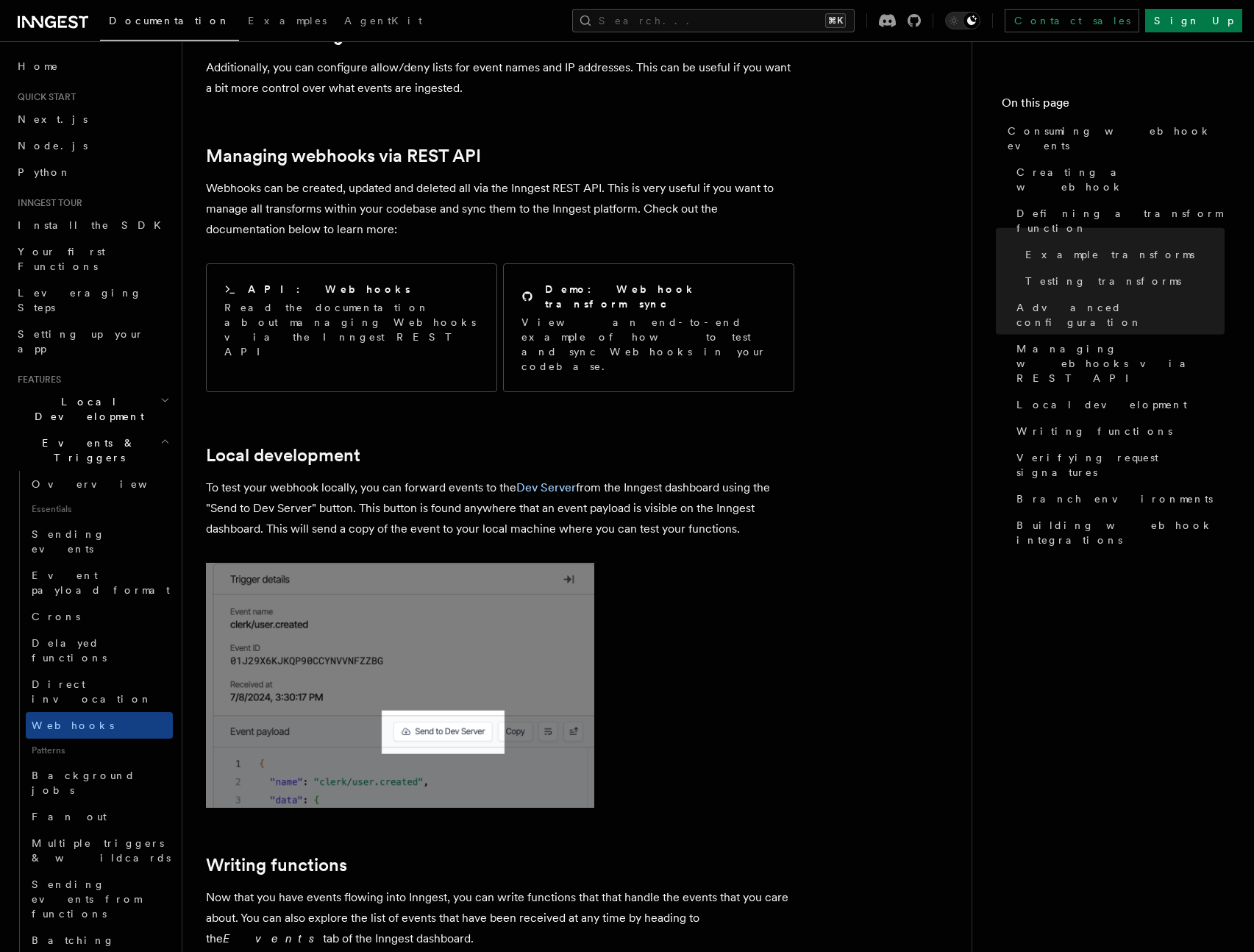
scroll to position [3030, 0]
